Goal: Task Accomplishment & Management: Manage account settings

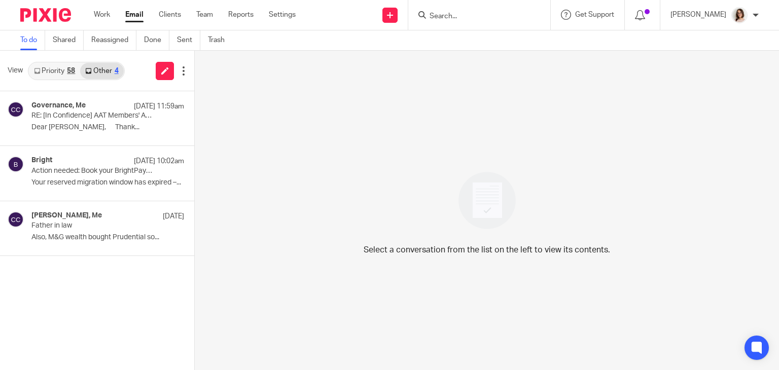
click at [136, 16] on link "Email" at bounding box center [134, 15] width 18 height 10
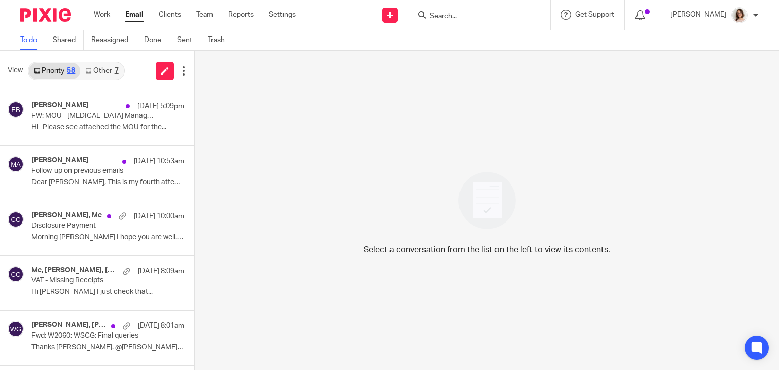
click at [102, 72] on link "Other 7" at bounding box center [101, 71] width 43 height 16
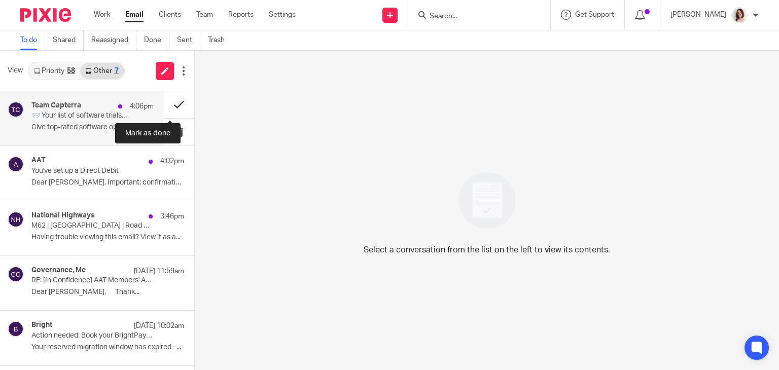
click at [168, 105] on button at bounding box center [179, 104] width 30 height 27
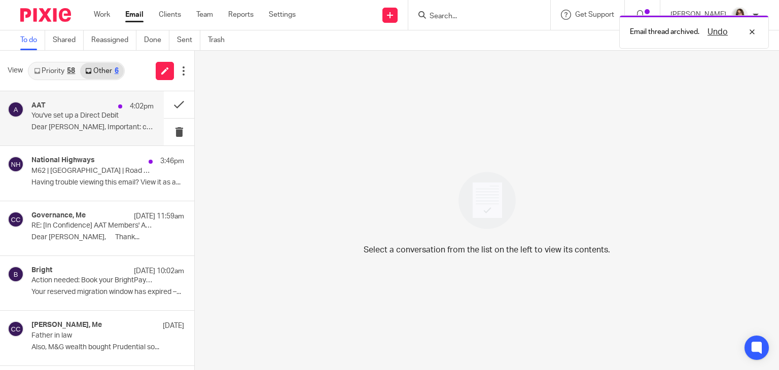
click at [80, 118] on p "You've set up a Direct Debit" at bounding box center [80, 116] width 98 height 9
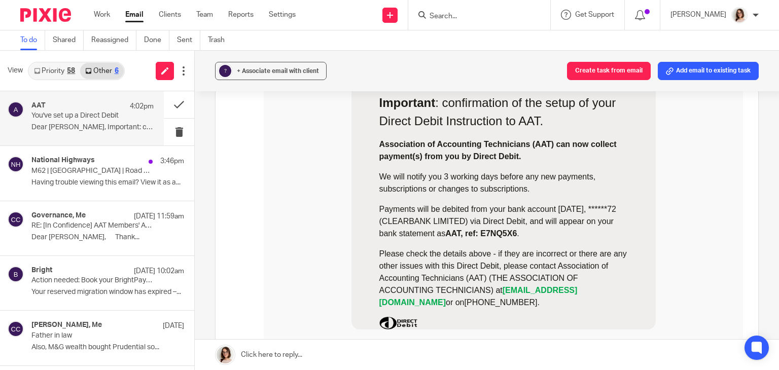
scroll to position [159, 0]
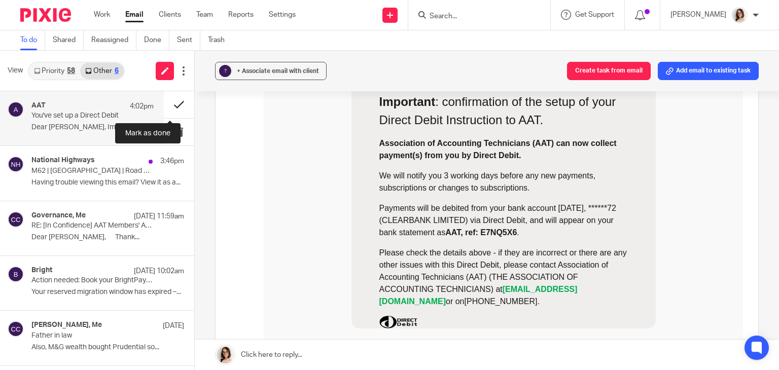
click at [170, 106] on button at bounding box center [179, 104] width 30 height 27
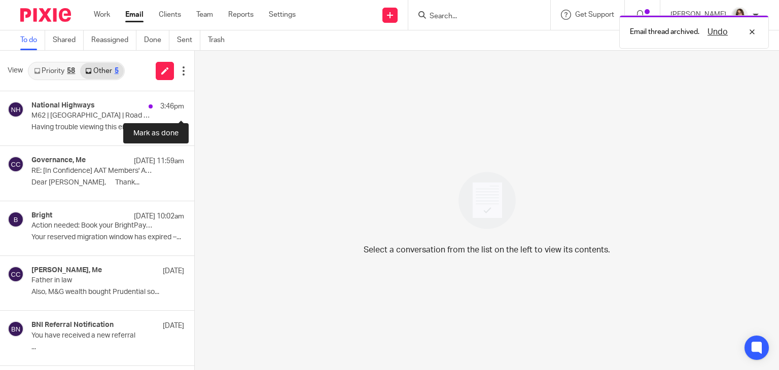
click at [194, 106] on button at bounding box center [198, 104] width 8 height 27
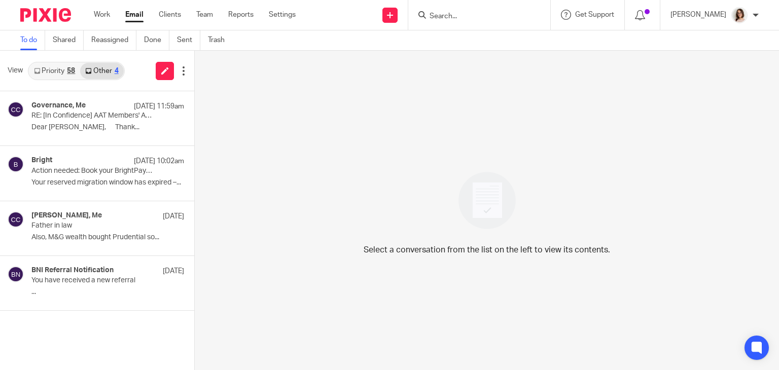
click at [135, 15] on link "Email" at bounding box center [134, 15] width 18 height 10
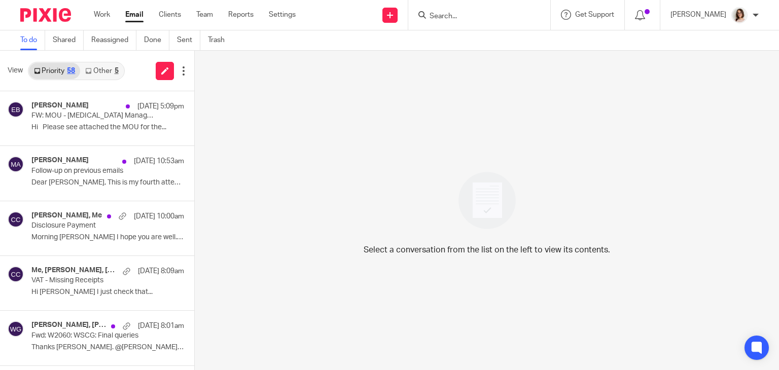
click at [95, 75] on link "Other 5" at bounding box center [101, 71] width 43 height 16
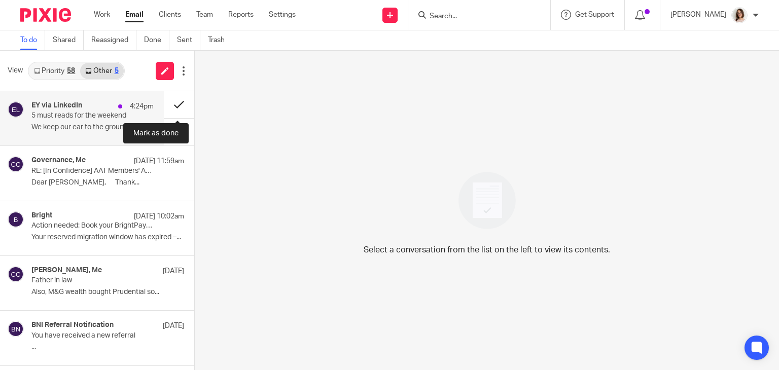
click at [175, 106] on button at bounding box center [179, 104] width 30 height 27
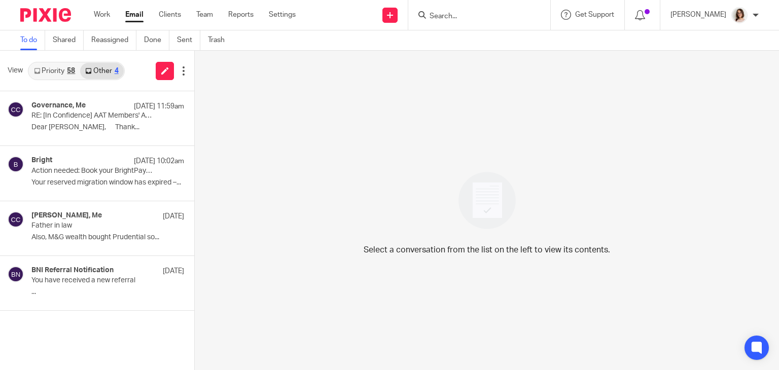
click at [133, 17] on link "Email" at bounding box center [134, 15] width 18 height 10
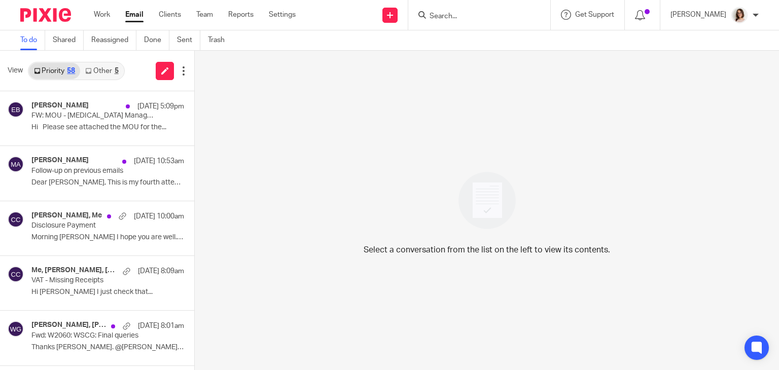
click at [284, 329] on div "Select a conversation from the list on the left to view its contents." at bounding box center [487, 211] width 585 height 320
